Goal: Task Accomplishment & Management: Complete application form

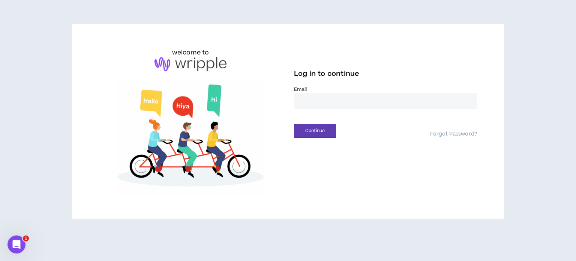
click at [326, 99] on input "email" at bounding box center [385, 101] width 183 height 16
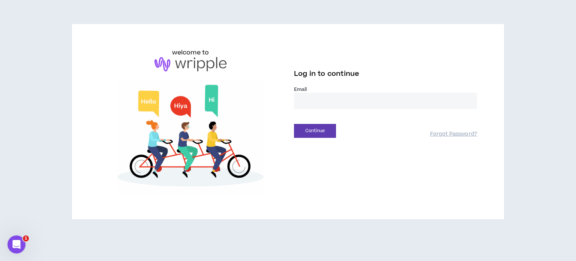
type input "**********"
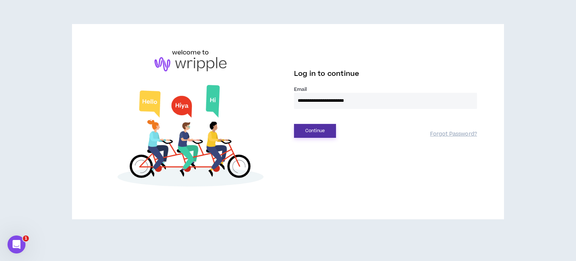
click at [335, 130] on button "Continue" at bounding box center [315, 131] width 42 height 14
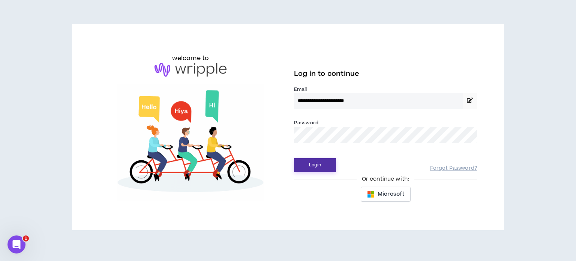
click at [323, 161] on button "Login" at bounding box center [315, 165] width 42 height 14
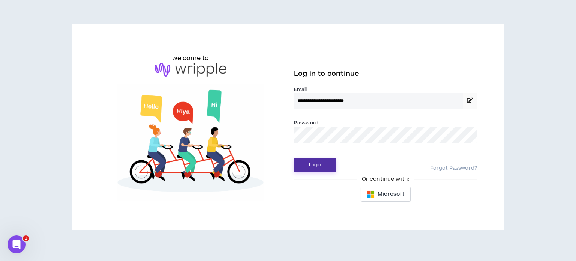
click at [329, 165] on button "Login" at bounding box center [315, 165] width 42 height 14
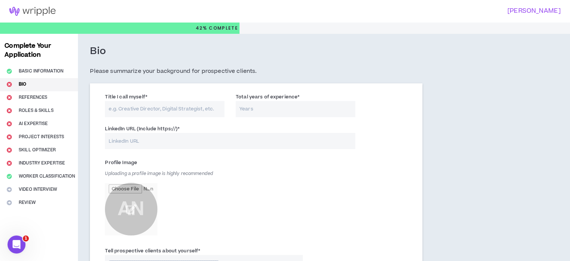
click at [159, 108] on input "Title I call myself *" at bounding box center [165, 109] width 120 height 16
